Goal: Transaction & Acquisition: Purchase product/service

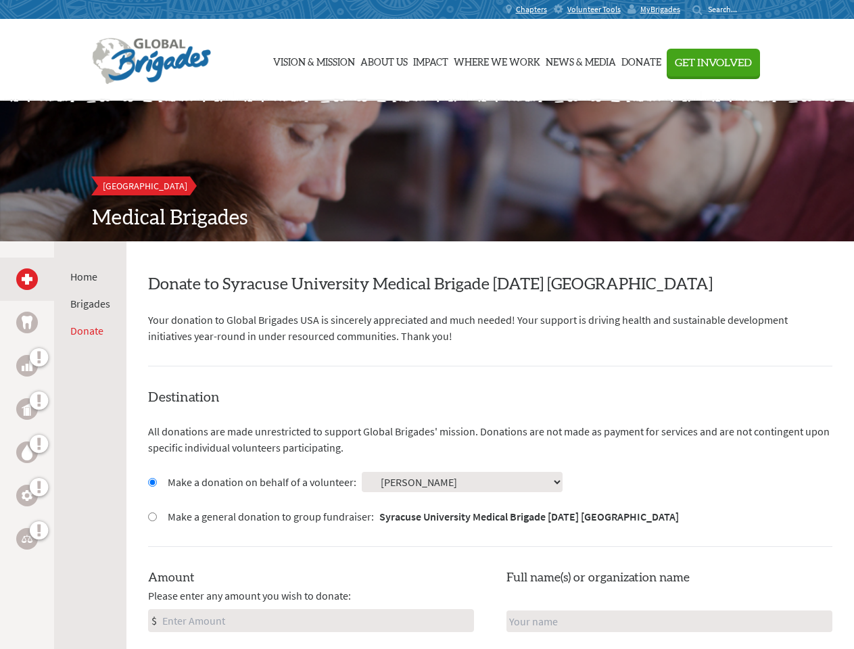
click at [747, 9] on div "Search for:" at bounding box center [720, 9] width 54 height 11
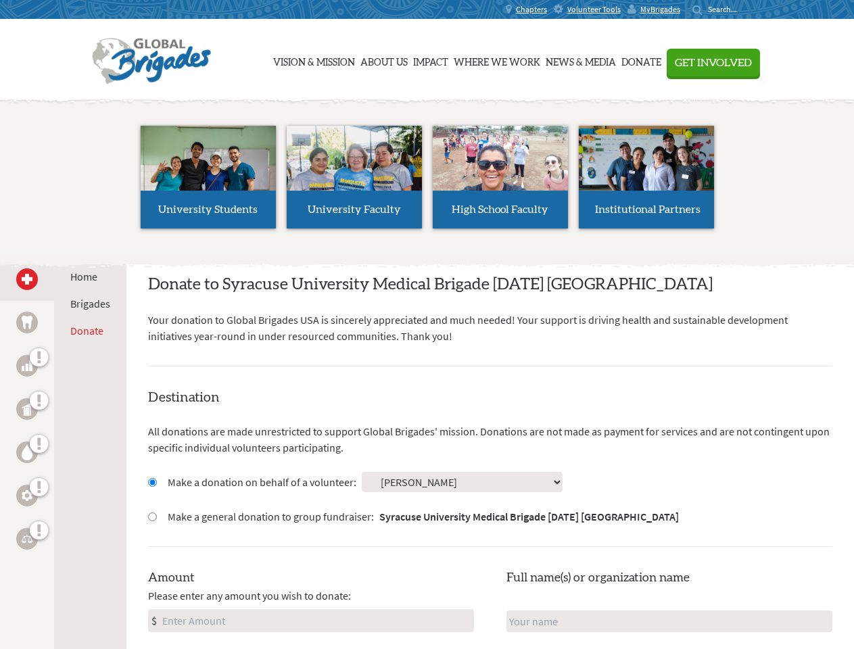
click at [752, 62] on span "Get Involved" at bounding box center [713, 62] width 77 height 11
click at [427, 171] on li "High School Faculty" at bounding box center [500, 177] width 146 height 124
click at [63, 445] on div "Home Brigades Donate" at bounding box center [90, 565] width 72 height 649
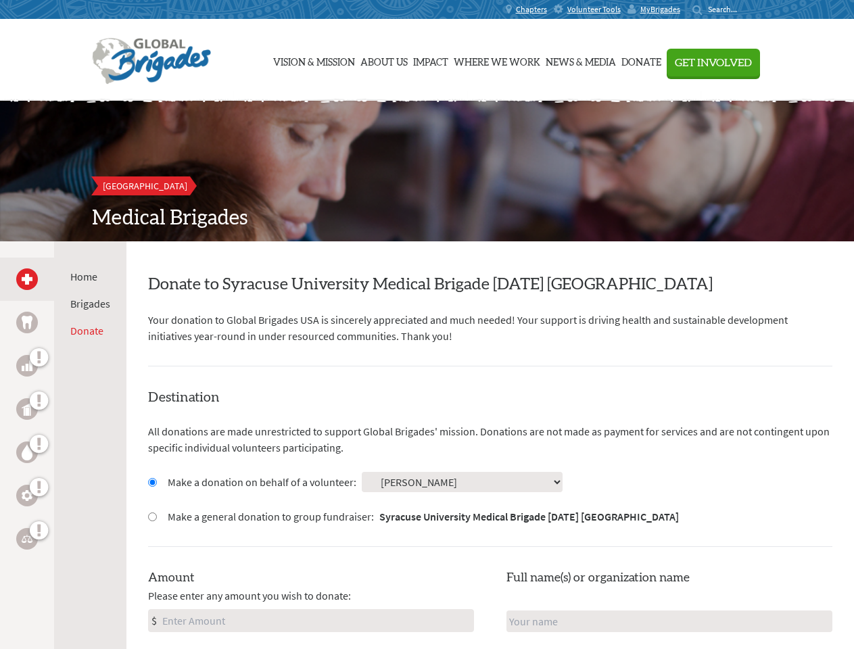
click at [151, 482] on input "Make a donation on behalf of a volunteer:" at bounding box center [152, 482] width 9 height 9
click at [151, 517] on input "Make a general donation to group fundraiser: Syracuse University Medical Brigad…" at bounding box center [152, 517] width 9 height 9
radio input "true"
